Goal: Information Seeking & Learning: Learn about a topic

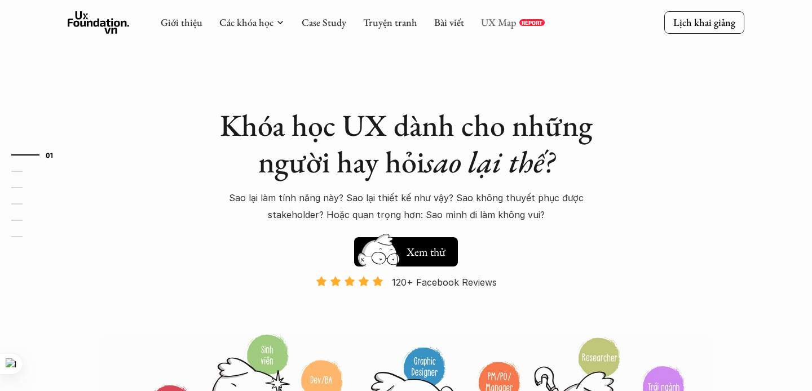
click at [502, 26] on link "UX Map" at bounding box center [499, 22] width 36 height 13
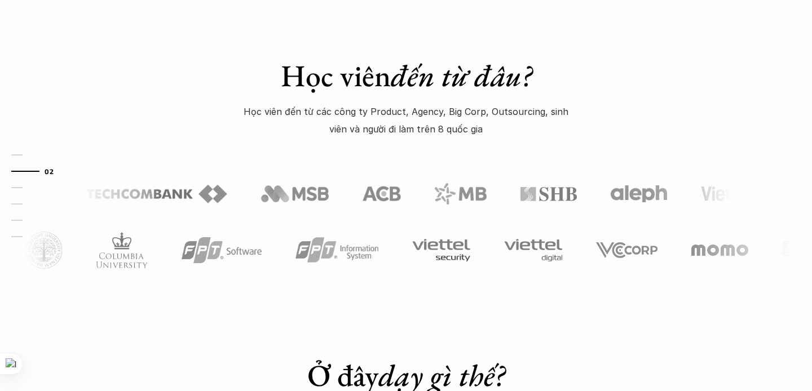
scroll to position [513, 0]
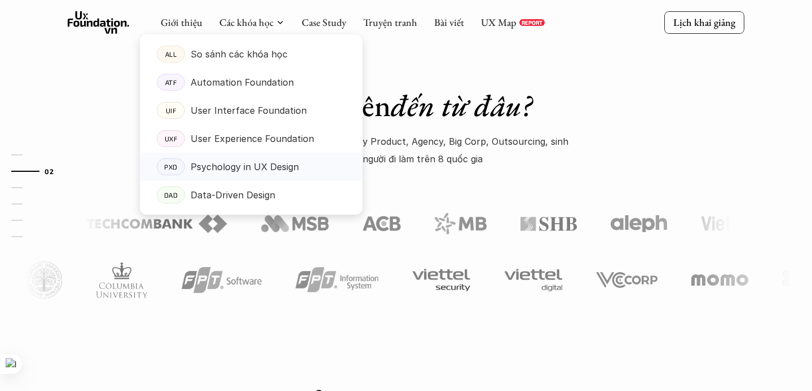
click at [286, 163] on p "Psychology in UX Design" at bounding box center [245, 166] width 108 height 17
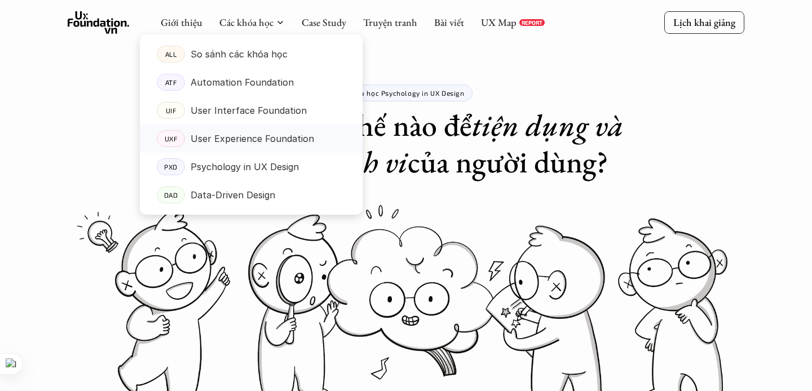
click at [219, 144] on p "User Experience Foundation" at bounding box center [252, 138] width 123 height 17
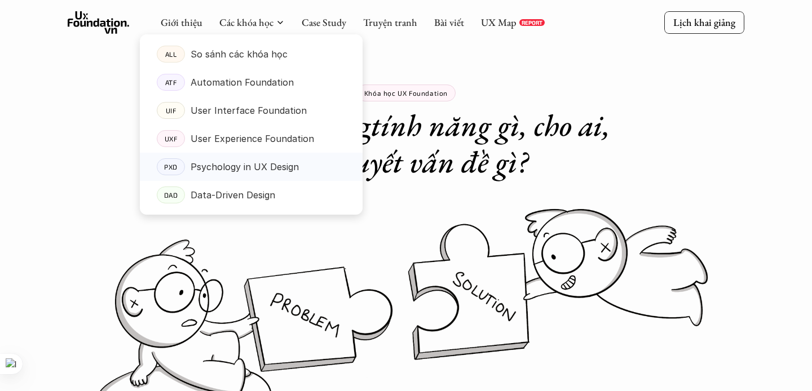
click at [214, 162] on p "Psychology in UX Design" at bounding box center [245, 166] width 108 height 17
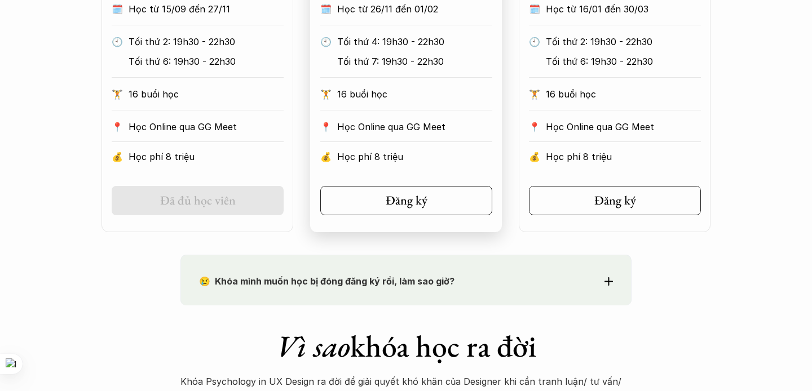
scroll to position [748, 0]
click at [507, 281] on p "😢 Khóa mình muốn học bị đóng đăng ký rồi, làm sao giờ?" at bounding box center [385, 280] width 373 height 17
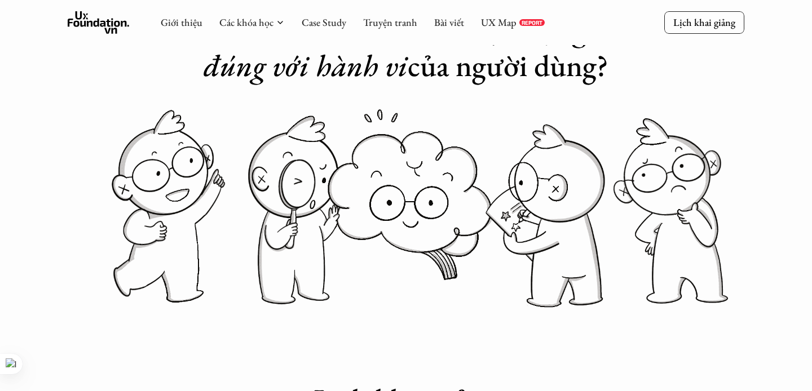
scroll to position [0, 0]
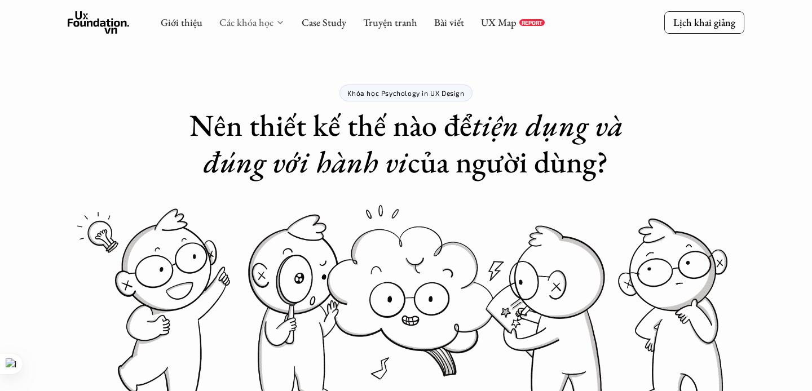
click at [231, 23] on link "Các khóa học" at bounding box center [246, 22] width 54 height 13
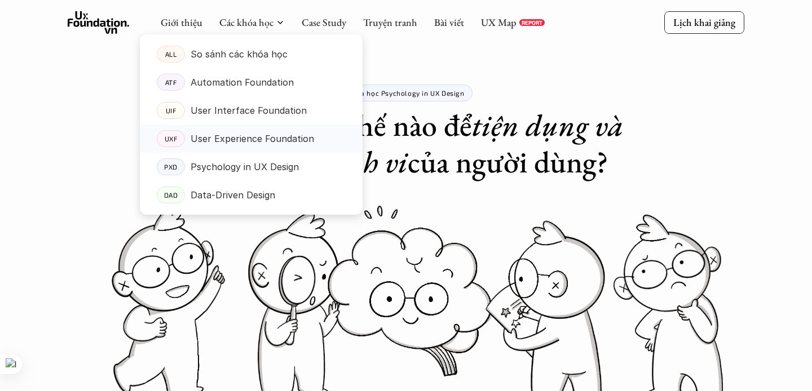
click at [234, 136] on p "User Experience Foundation" at bounding box center [252, 138] width 123 height 17
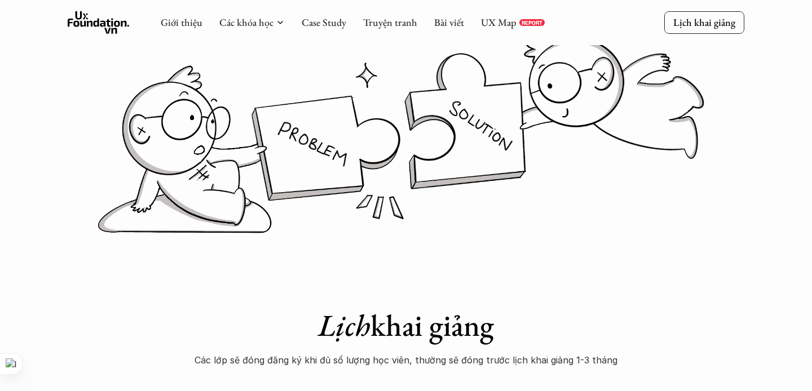
scroll to position [103, 0]
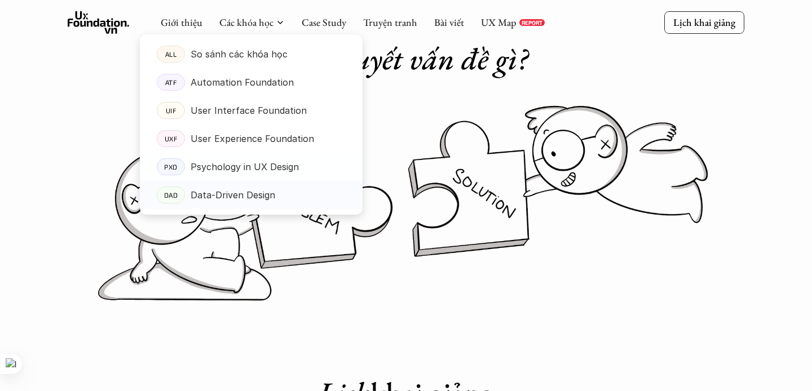
click at [224, 189] on p "Data-Driven Design" at bounding box center [233, 195] width 85 height 17
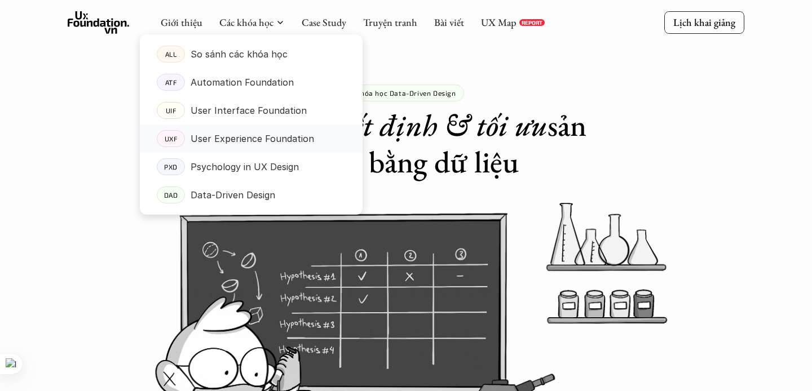
click at [221, 144] on p "User Experience Foundation" at bounding box center [252, 138] width 123 height 17
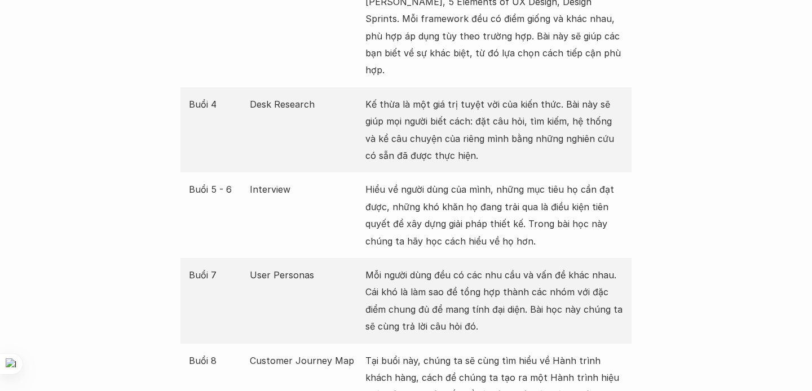
scroll to position [1621, 0]
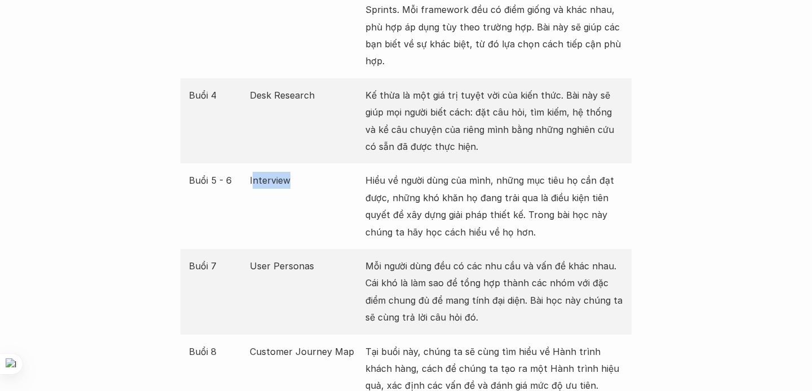
drag, startPoint x: 252, startPoint y: 161, endPoint x: 287, endPoint y: 159, distance: 35.0
click at [287, 172] on p "Interview" at bounding box center [305, 180] width 110 height 17
click at [326, 172] on p "Interview" at bounding box center [305, 180] width 110 height 17
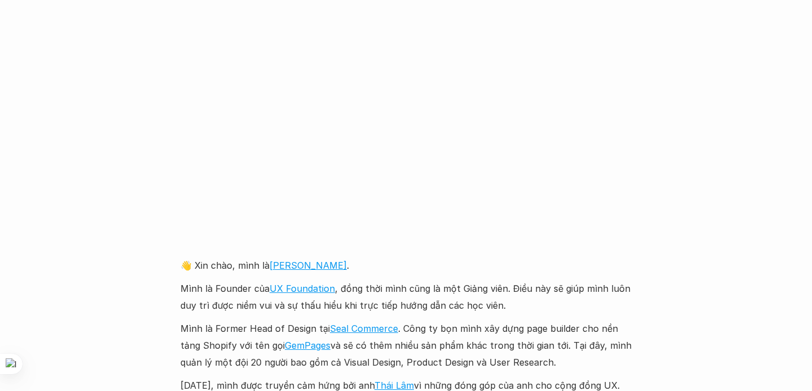
scroll to position [2443, 0]
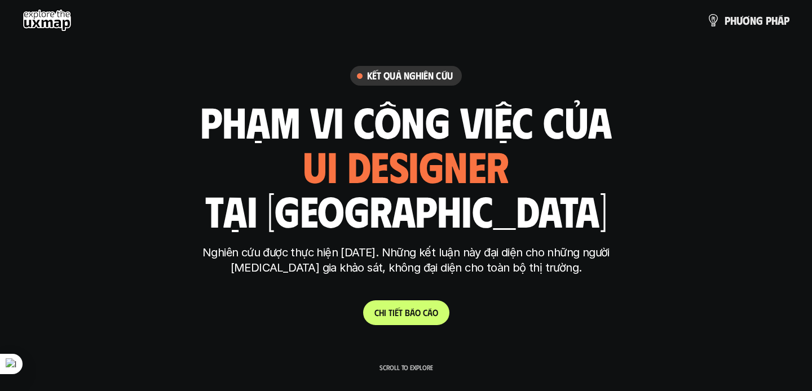
click at [407, 305] on link "C h i t i ế t b á o c á o" at bounding box center [406, 312] width 86 height 25
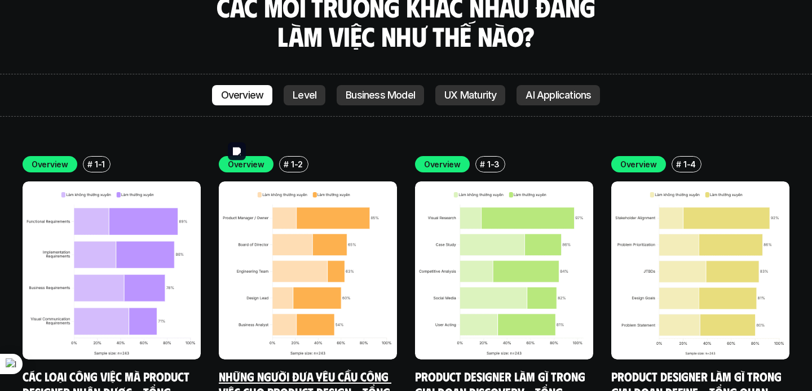
scroll to position [3139, 0]
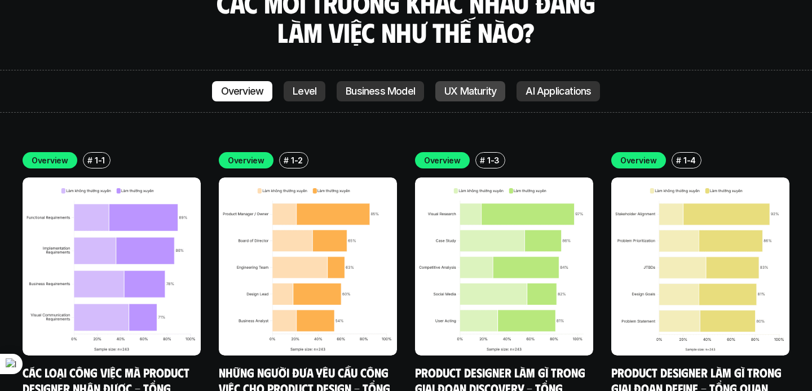
click at [451, 86] on p "UX Maturity" at bounding box center [470, 91] width 52 height 11
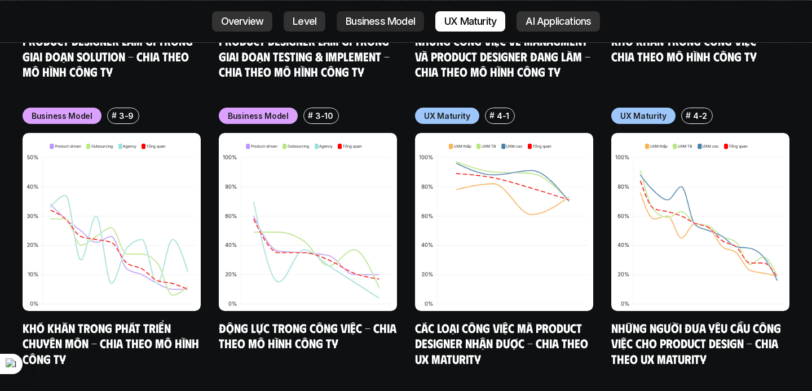
scroll to position [5196, 0]
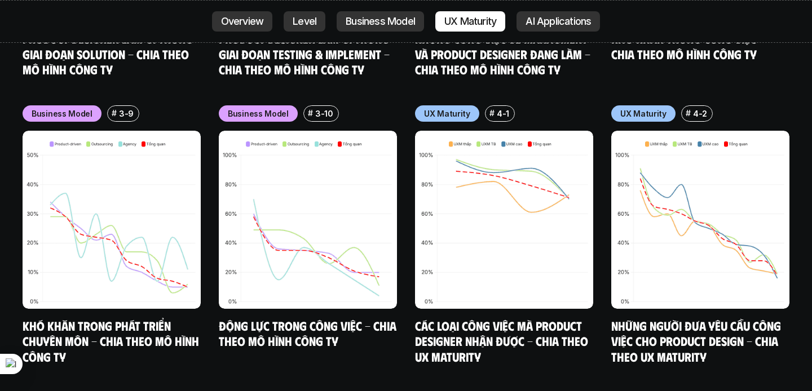
click at [556, 37] on div "Overview Level Business Model UX Maturity AI Applications" at bounding box center [406, 21] width 812 height 43
click at [555, 31] on div "Overview Level Business Model UX Maturity AI Applications" at bounding box center [406, 21] width 812 height 43
click at [239, 25] on p "Overview" at bounding box center [242, 21] width 43 height 11
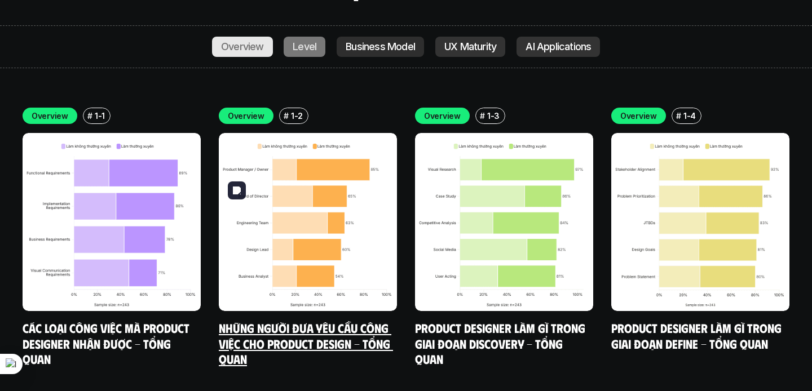
scroll to position [3175, 0]
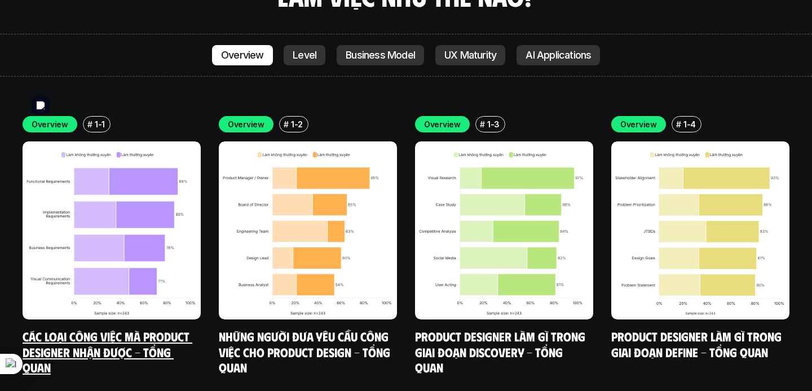
click at [157, 261] on img at bounding box center [112, 230] width 178 height 178
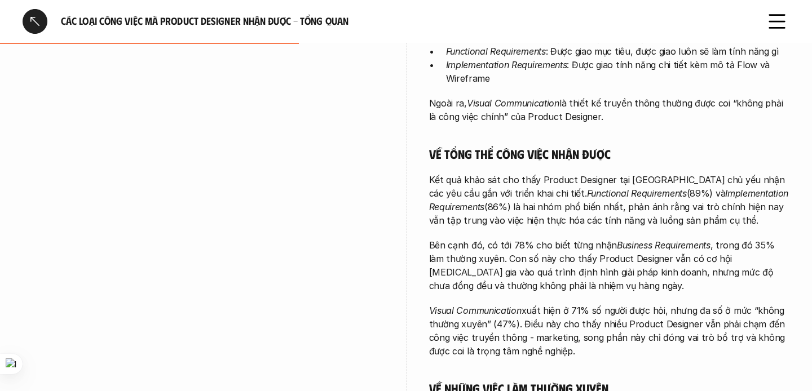
scroll to position [399, 0]
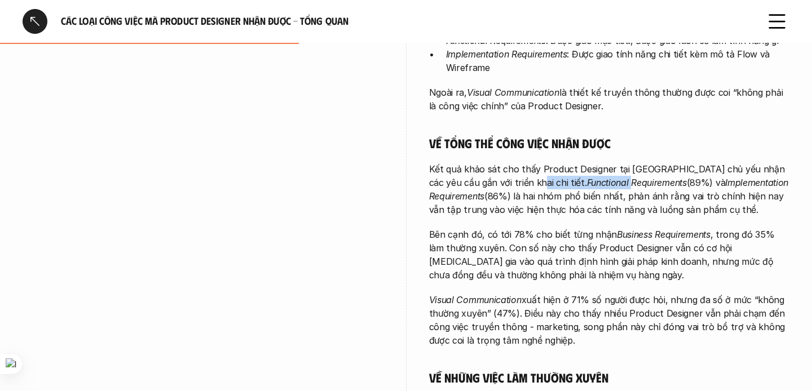
drag, startPoint x: 504, startPoint y: 172, endPoint x: 560, endPoint y: 171, distance: 56.4
click at [560, 171] on p "Kết quả khảo sát cho thấy Product Designer tại Việt Nam chủ yếu nhận các yêu cầ…" at bounding box center [609, 189] width 361 height 54
click at [587, 180] on p "Kết quả khảo sát cho thấy Product Designer tại Việt Nam chủ yếu nhận các yêu cầ…" at bounding box center [609, 189] width 361 height 54
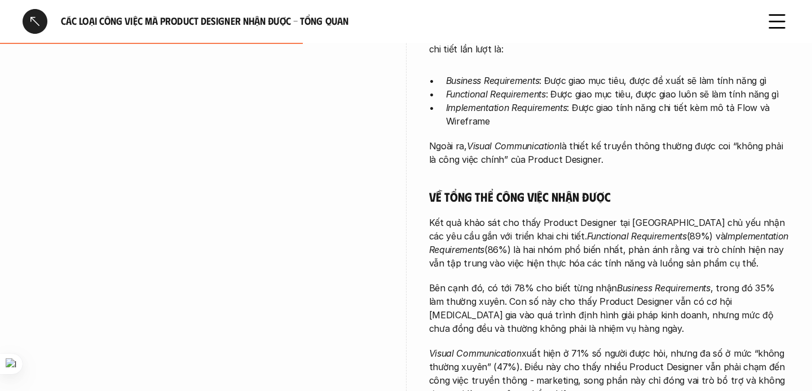
scroll to position [0, 0]
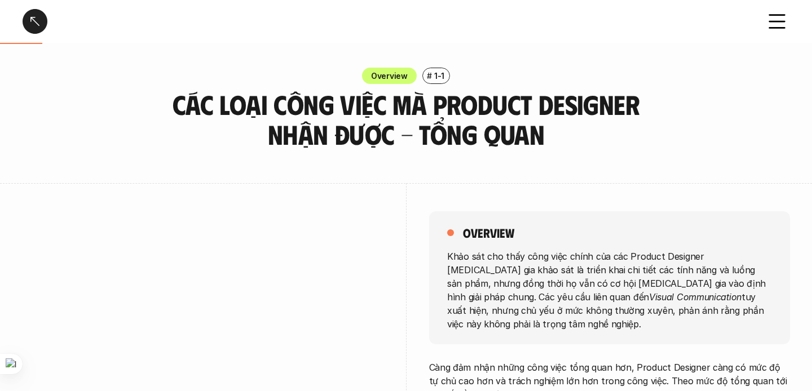
click at [34, 18] on div at bounding box center [35, 21] width 25 height 25
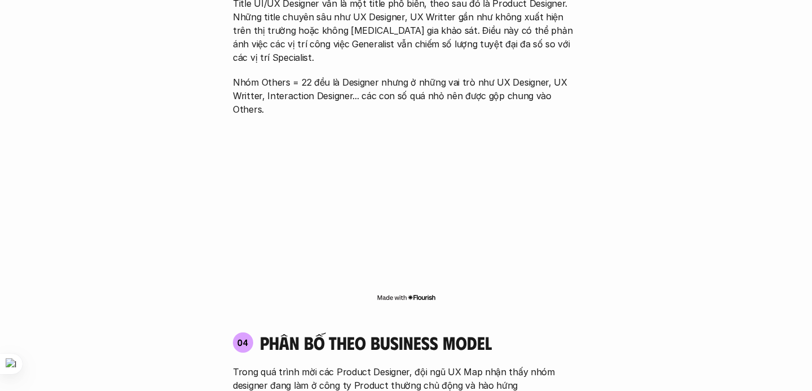
scroll to position [1663, 0]
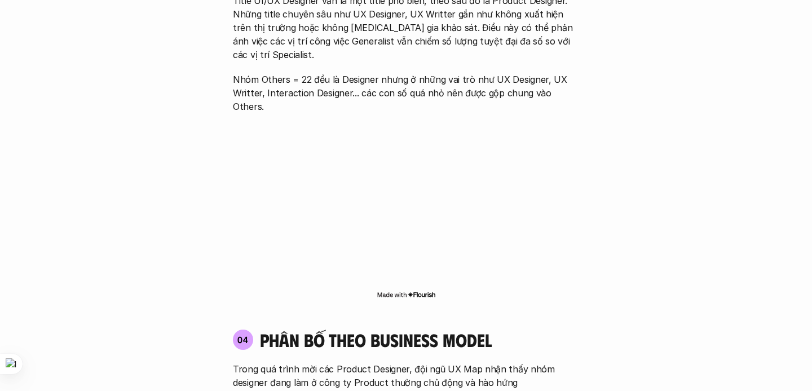
click at [637, 121] on div "01 Phân bố theo background 03 nhóm ngành chính của những người tham gia khảo sá…" at bounding box center [405, 53] width 721 height 2061
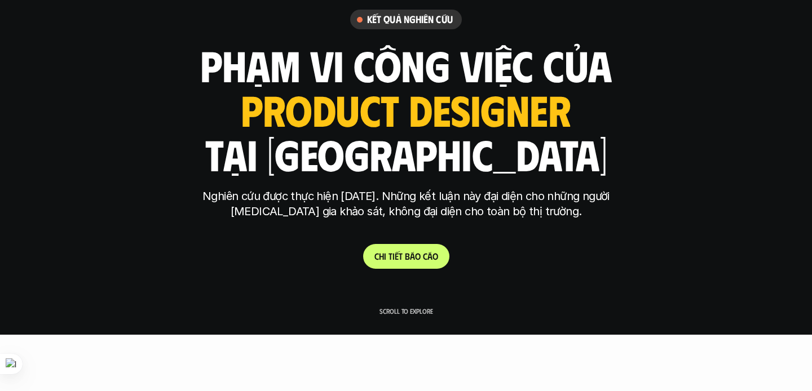
scroll to position [43, 0]
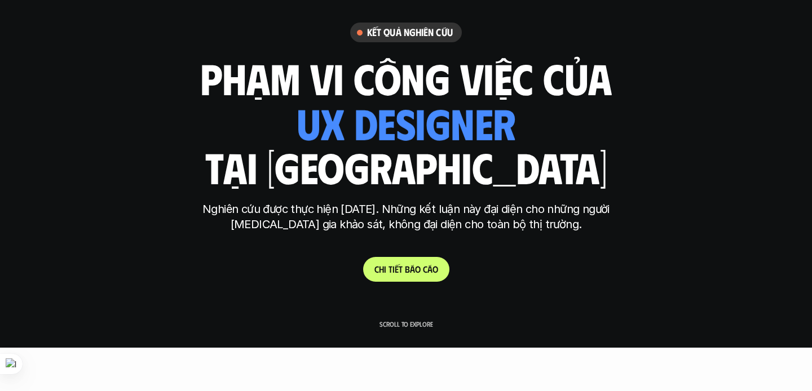
click at [471, 131] on div "ui designer ui/ux designer product designer UX designer ui designer" at bounding box center [406, 122] width 218 height 46
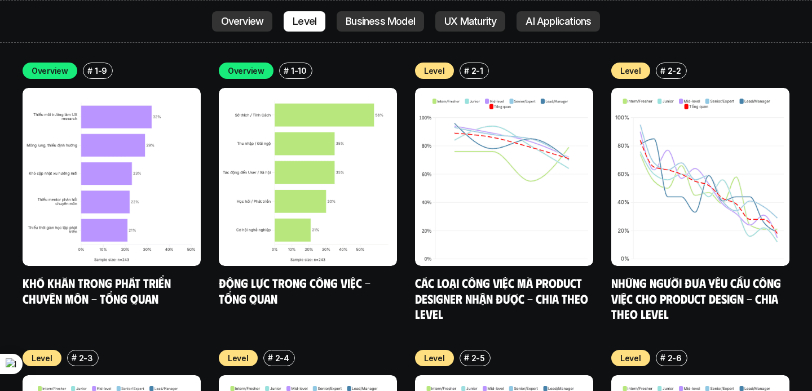
scroll to position [3828, 0]
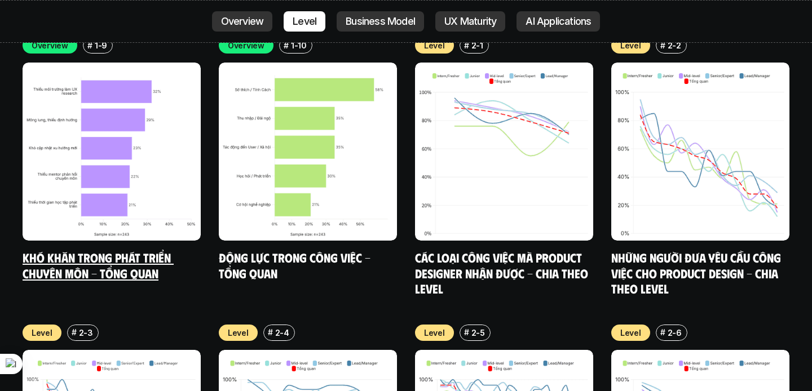
click at [96, 250] on link "Khó khăn trong phát triển chuyên môn - Tổng quan" at bounding box center [98, 265] width 151 height 31
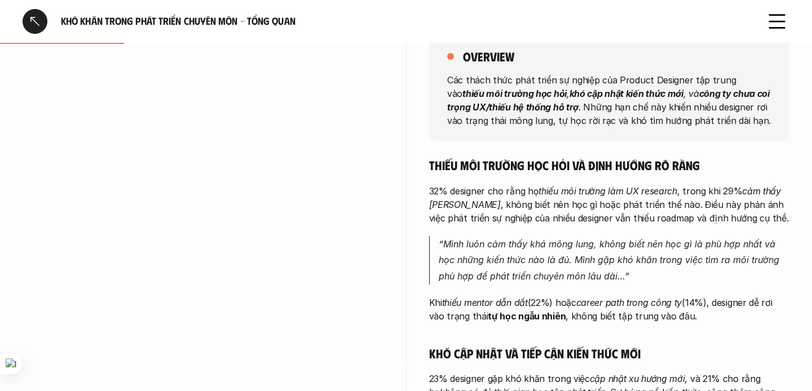
scroll to position [205, 0]
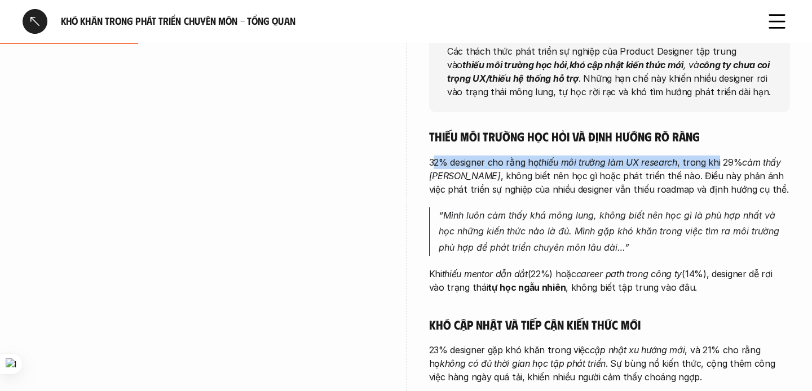
drag, startPoint x: 435, startPoint y: 168, endPoint x: 718, endPoint y: 156, distance: 283.7
click at [718, 156] on p "32% designer cho rằng họ thiếu môi trường làm UX research , trong khi 29% cảm t…" at bounding box center [609, 176] width 361 height 41
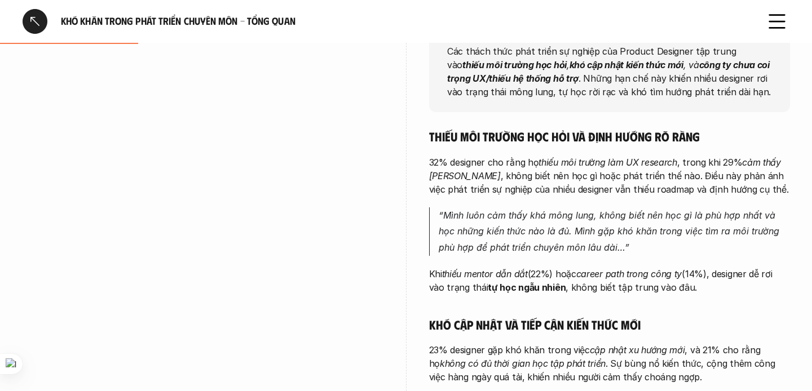
click at [702, 199] on div "Thiếu môi trường học hỏi và định hướng rõ ràng 32% designer cho rằng họ thiếu m…" at bounding box center [609, 366] width 361 height 474
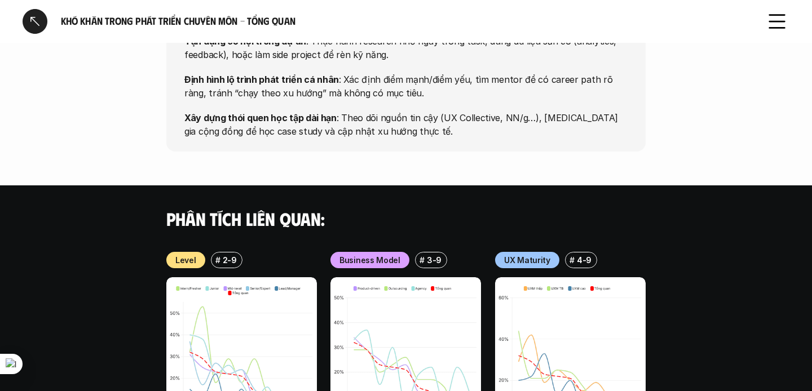
scroll to position [1154, 0]
